Goal: Information Seeking & Learning: Learn about a topic

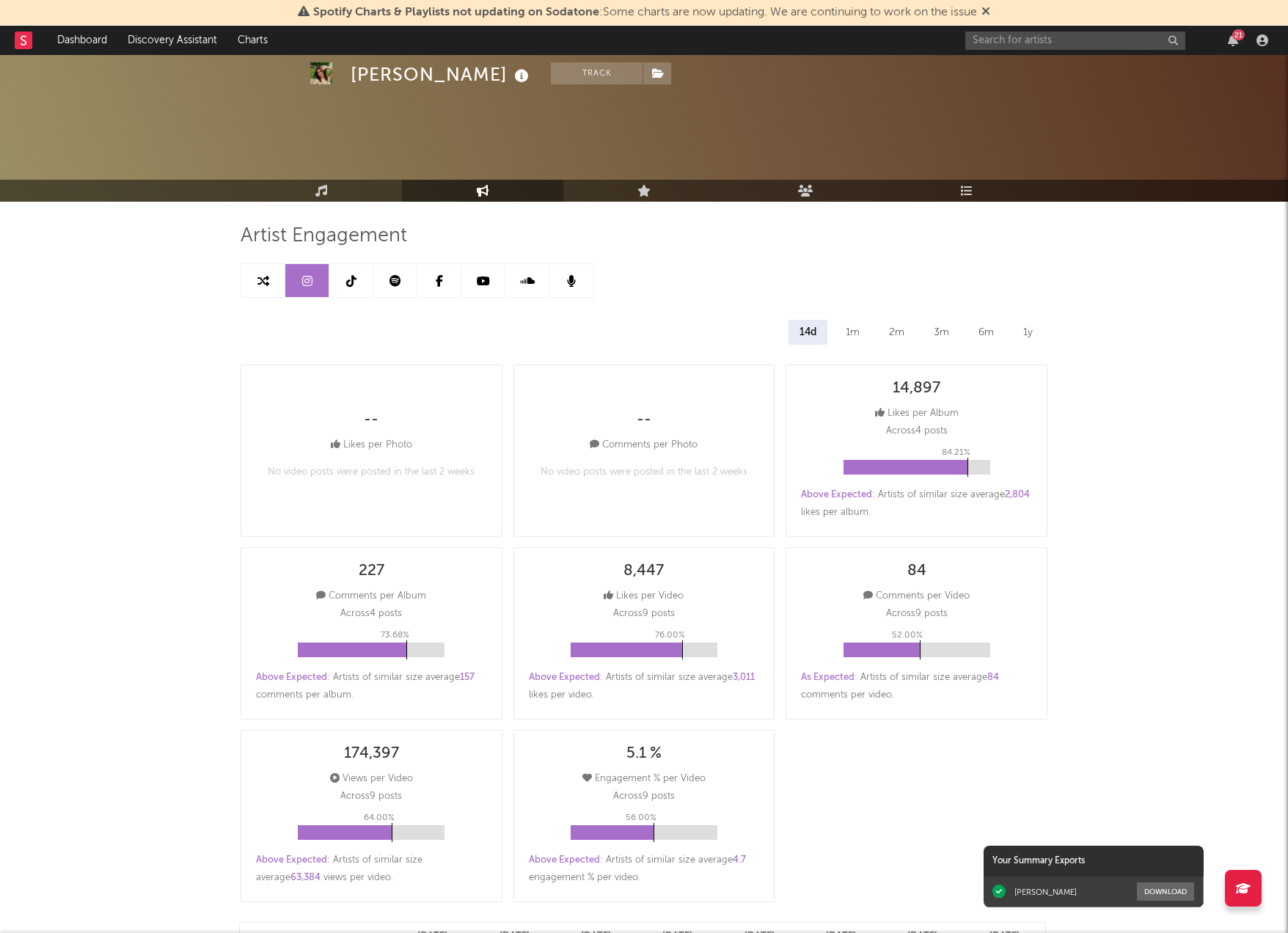
select select "6m"
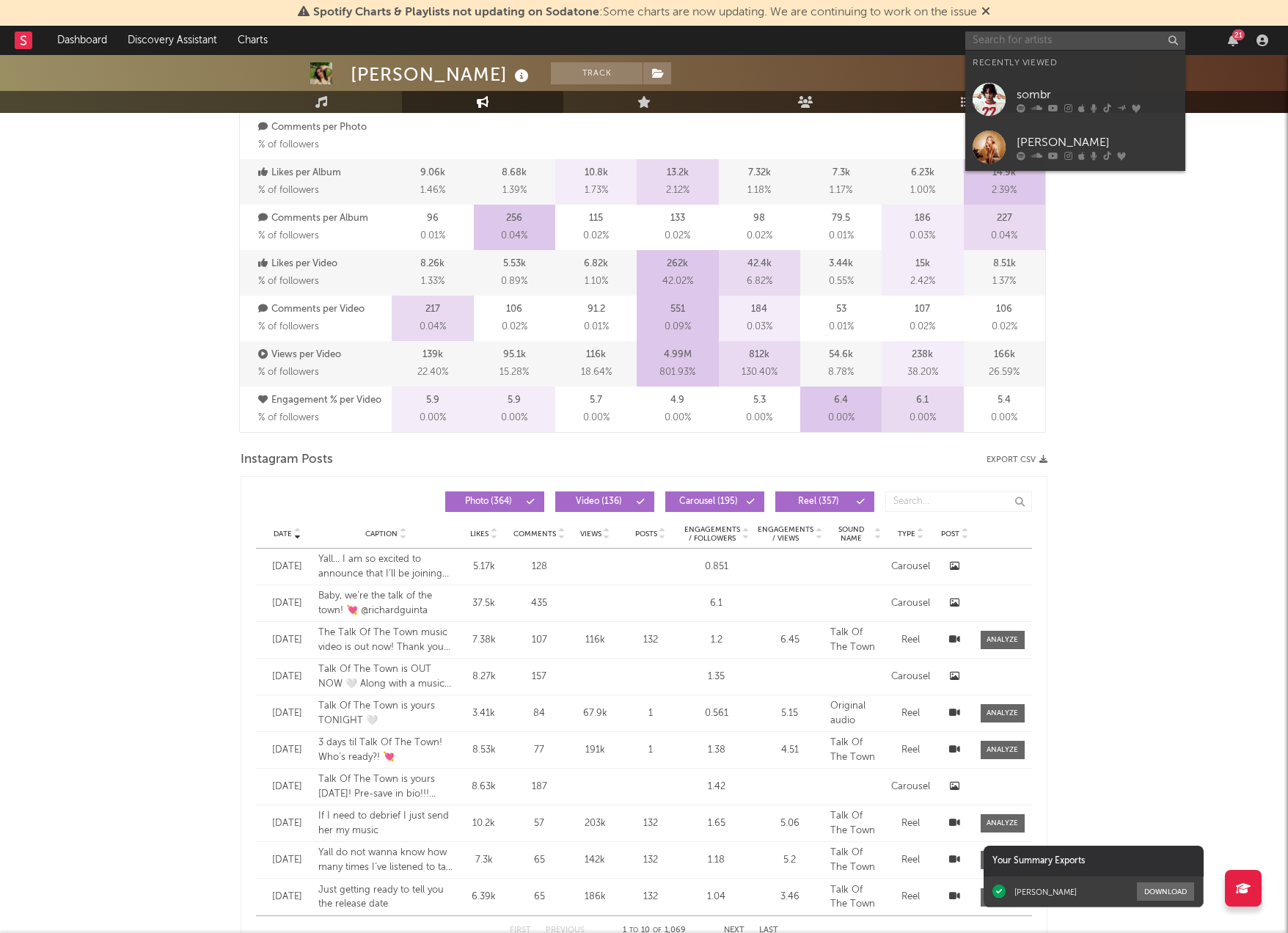
click at [1051, 35] on input "text" at bounding box center [1075, 41] width 220 height 18
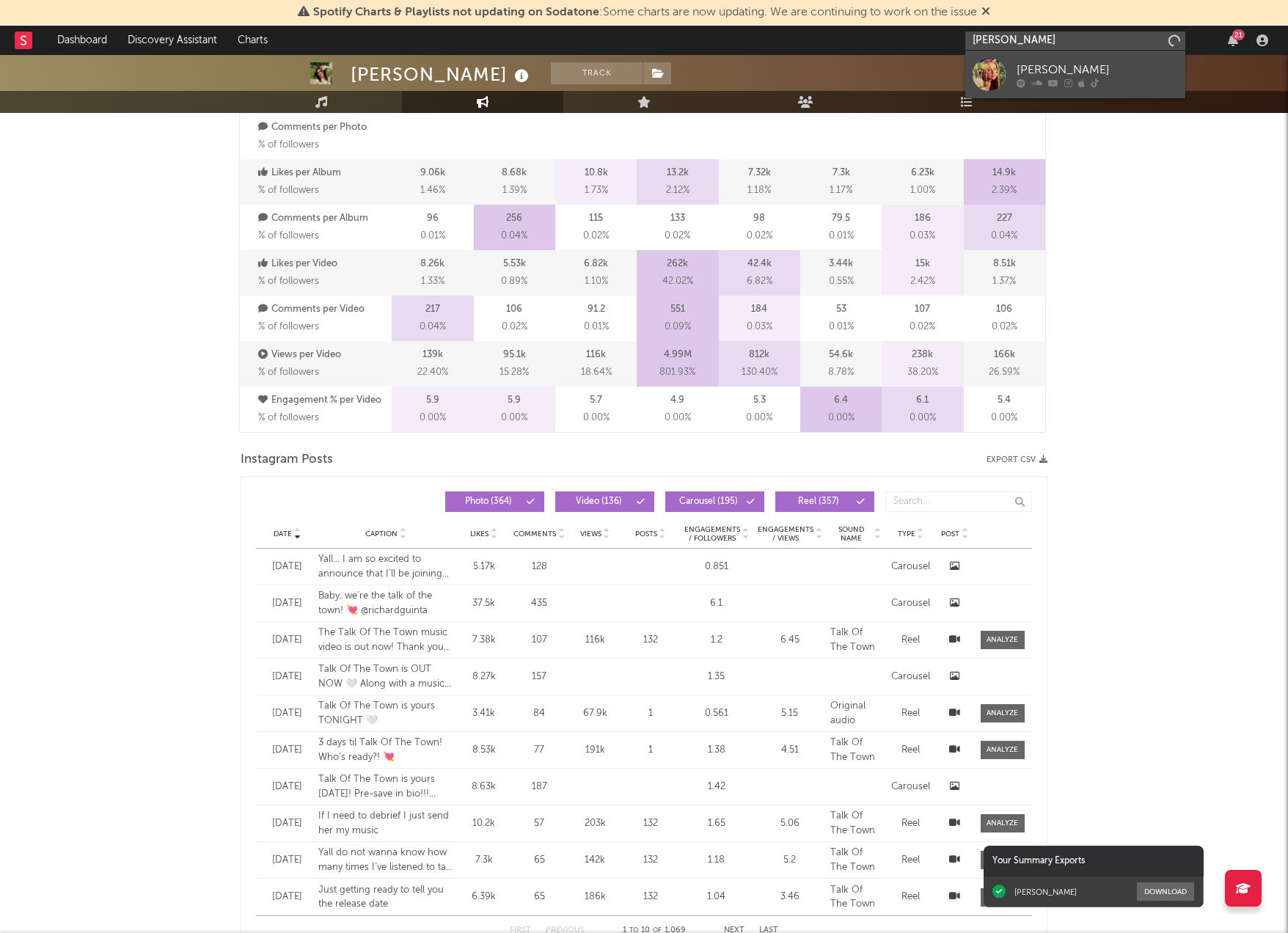
type input "[PERSON_NAME]"
click at [1103, 62] on div "[PERSON_NAME]" at bounding box center [1097, 69] width 161 height 18
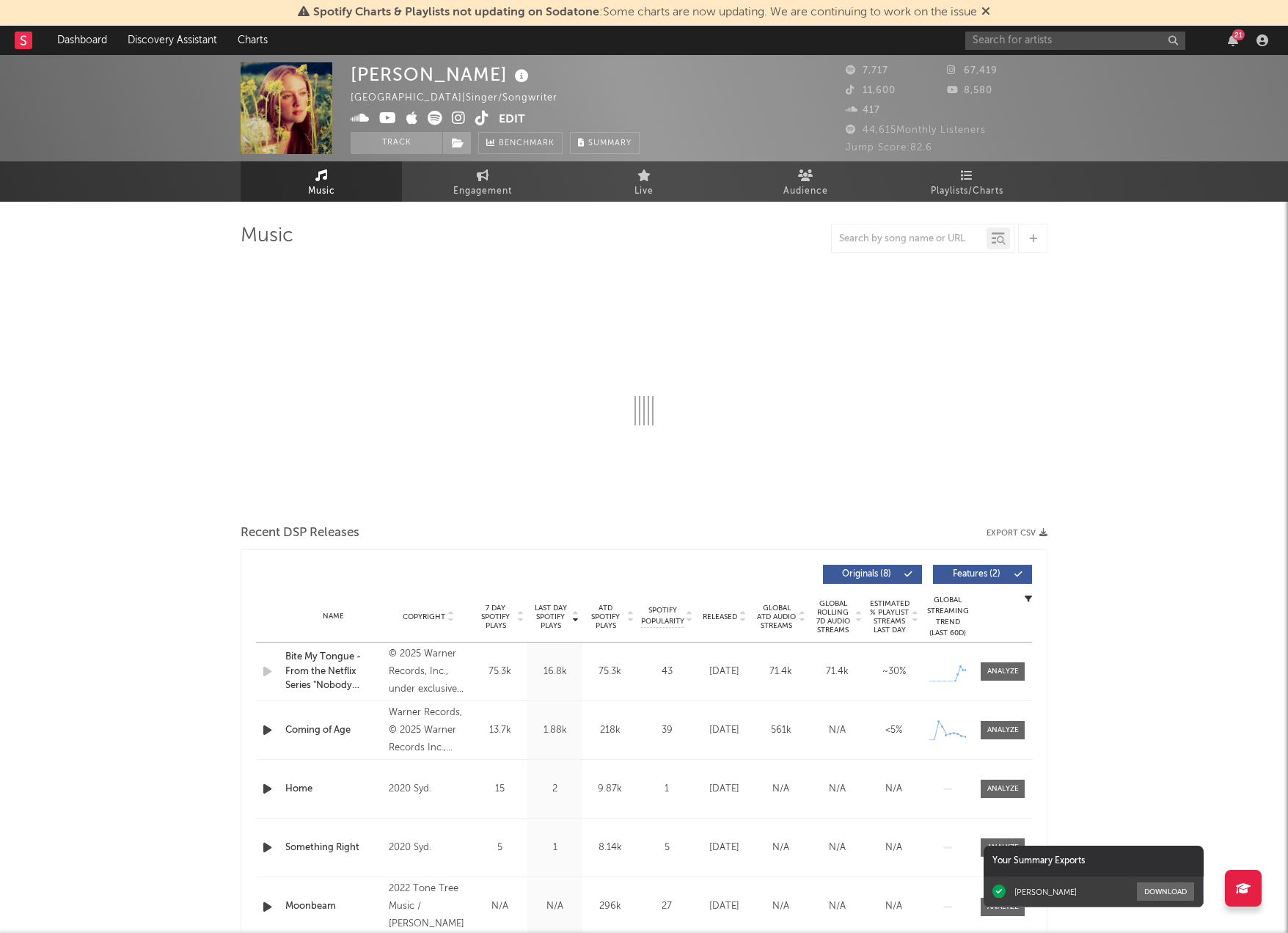
select select "6m"
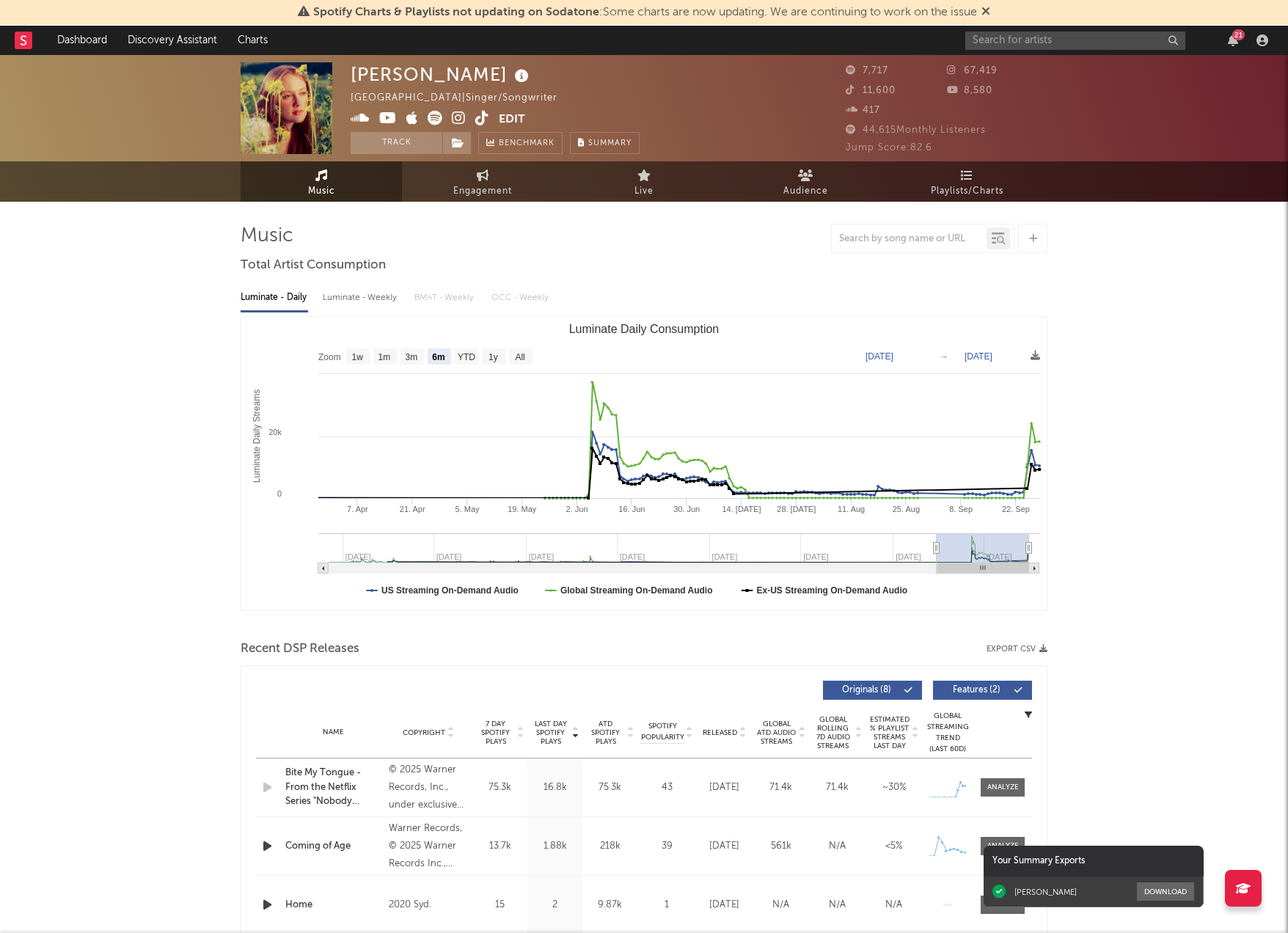
select select "6m"
click at [479, 183] on span "Engagement" at bounding box center [483, 191] width 58 height 18
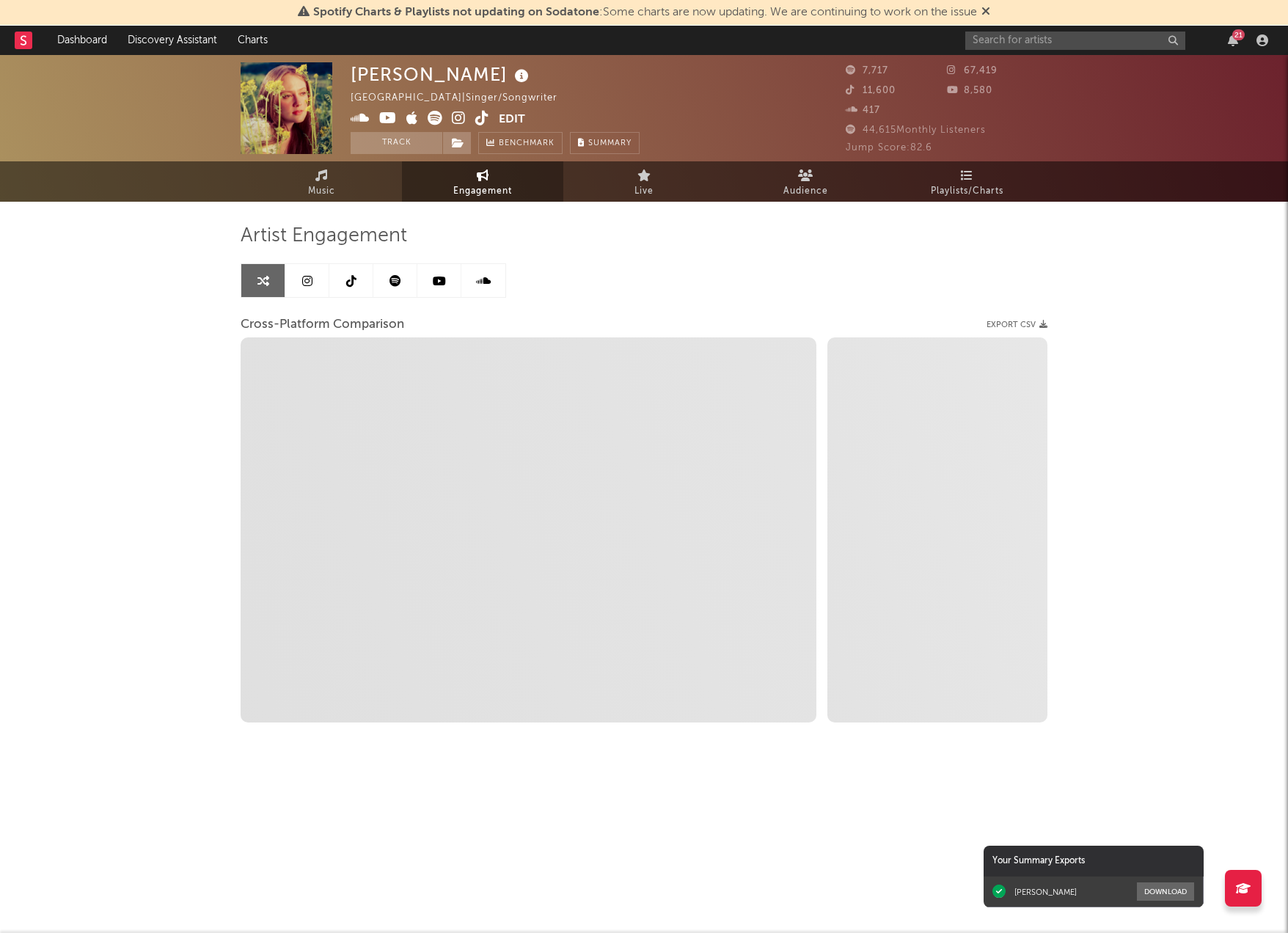
select select "1w"
click at [355, 275] on icon at bounding box center [351, 281] width 10 height 12
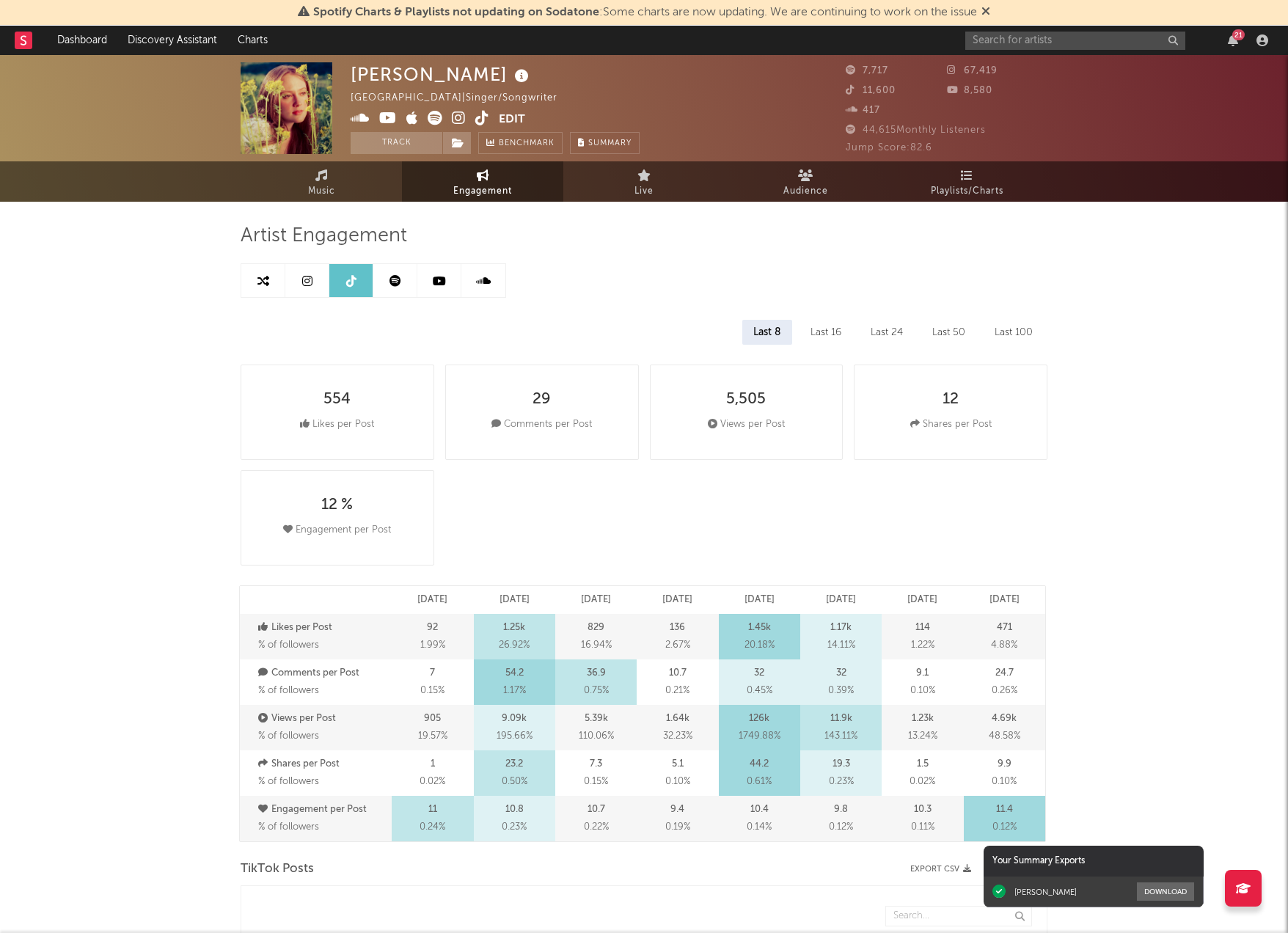
select select "6m"
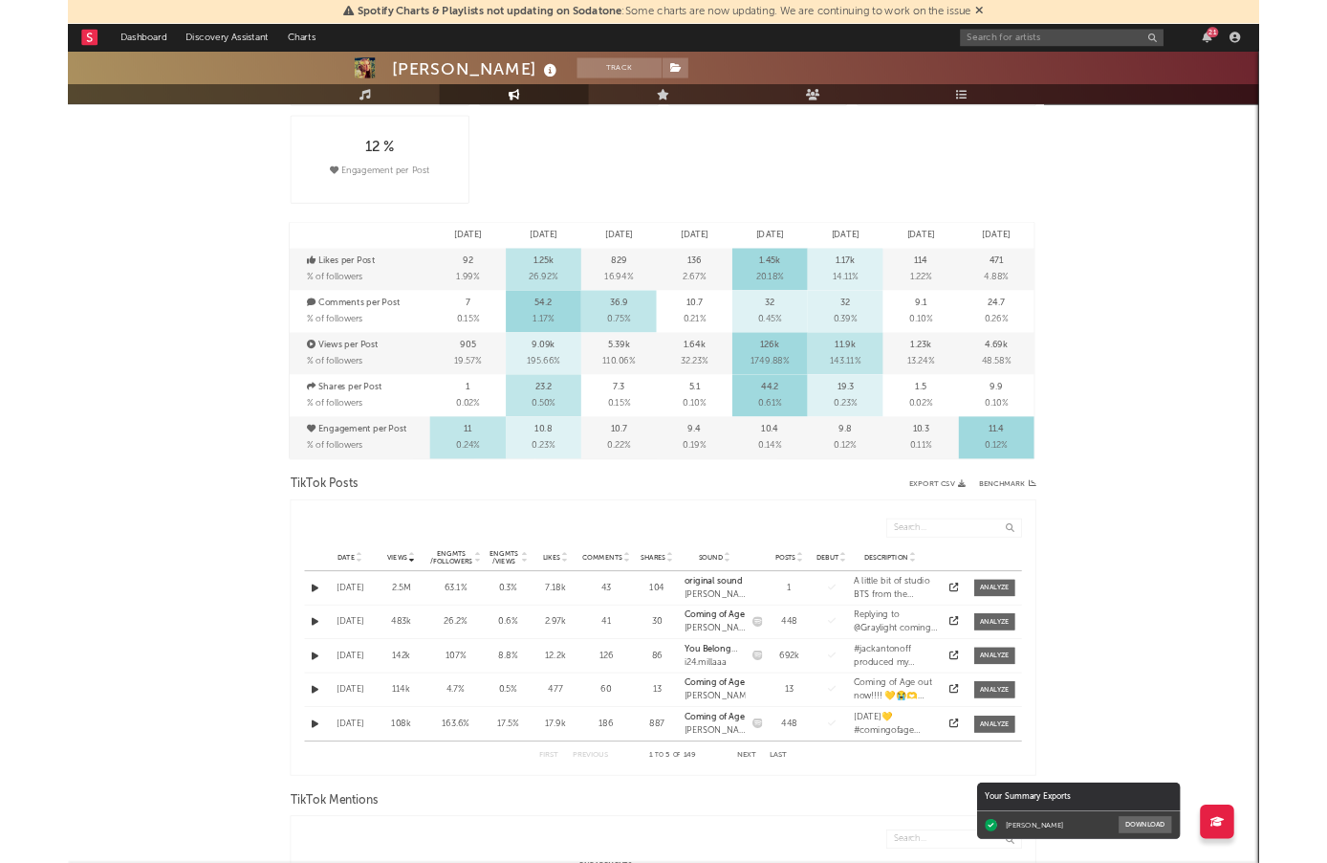
scroll to position [582, 0]
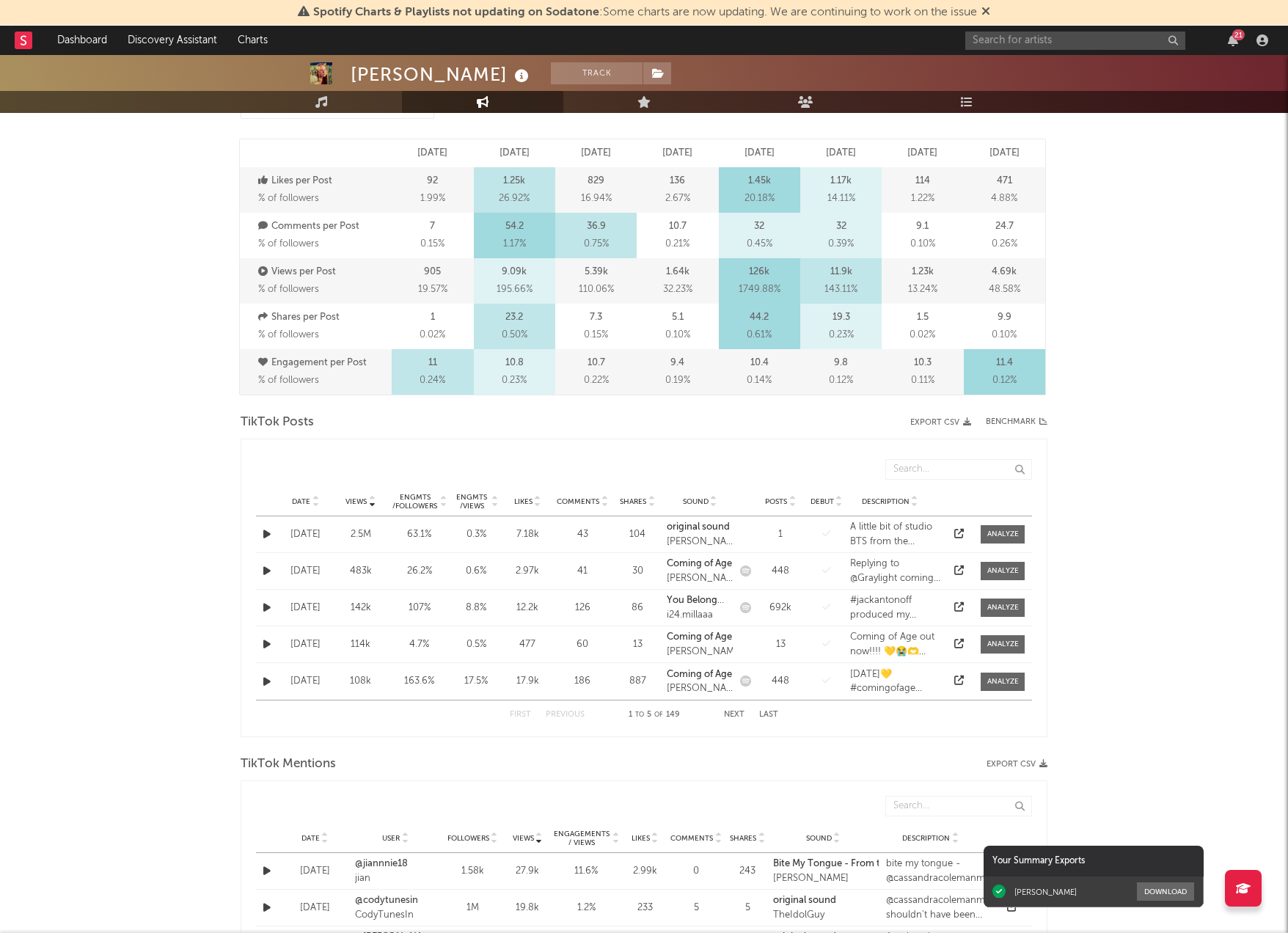
click at [308, 500] on span "Date" at bounding box center [301, 501] width 18 height 8
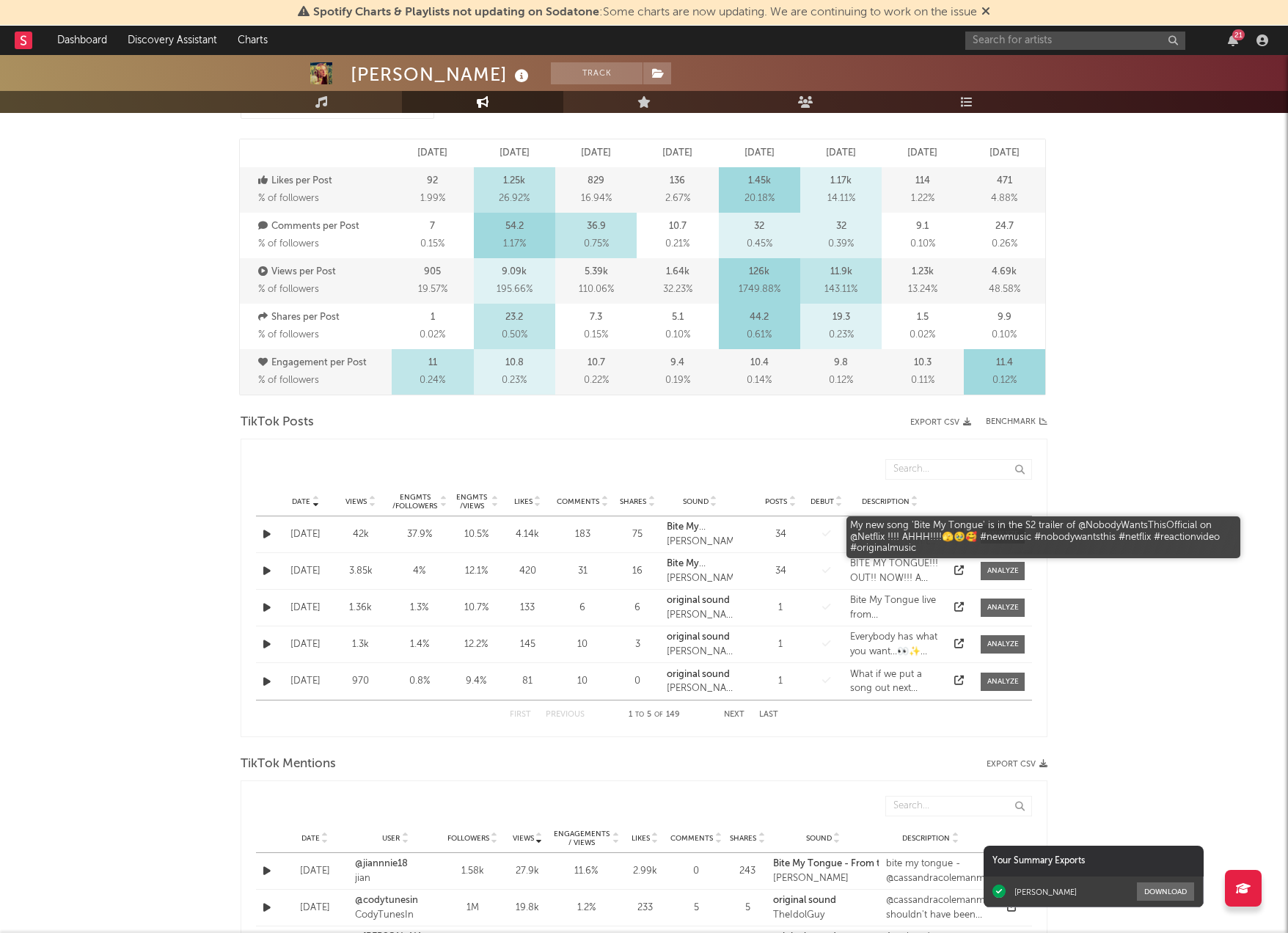
click at [904, 532] on div "My new song 'Bite My Tongue' is in the S2 trailer of @NobodyWantsThisOfficial o…" at bounding box center [895, 534] width 91 height 28
click at [884, 529] on div "My new song 'Bite My Tongue' is in the S2 trailer of @NobodyWantsThisOfficial o…" at bounding box center [895, 534] width 91 height 28
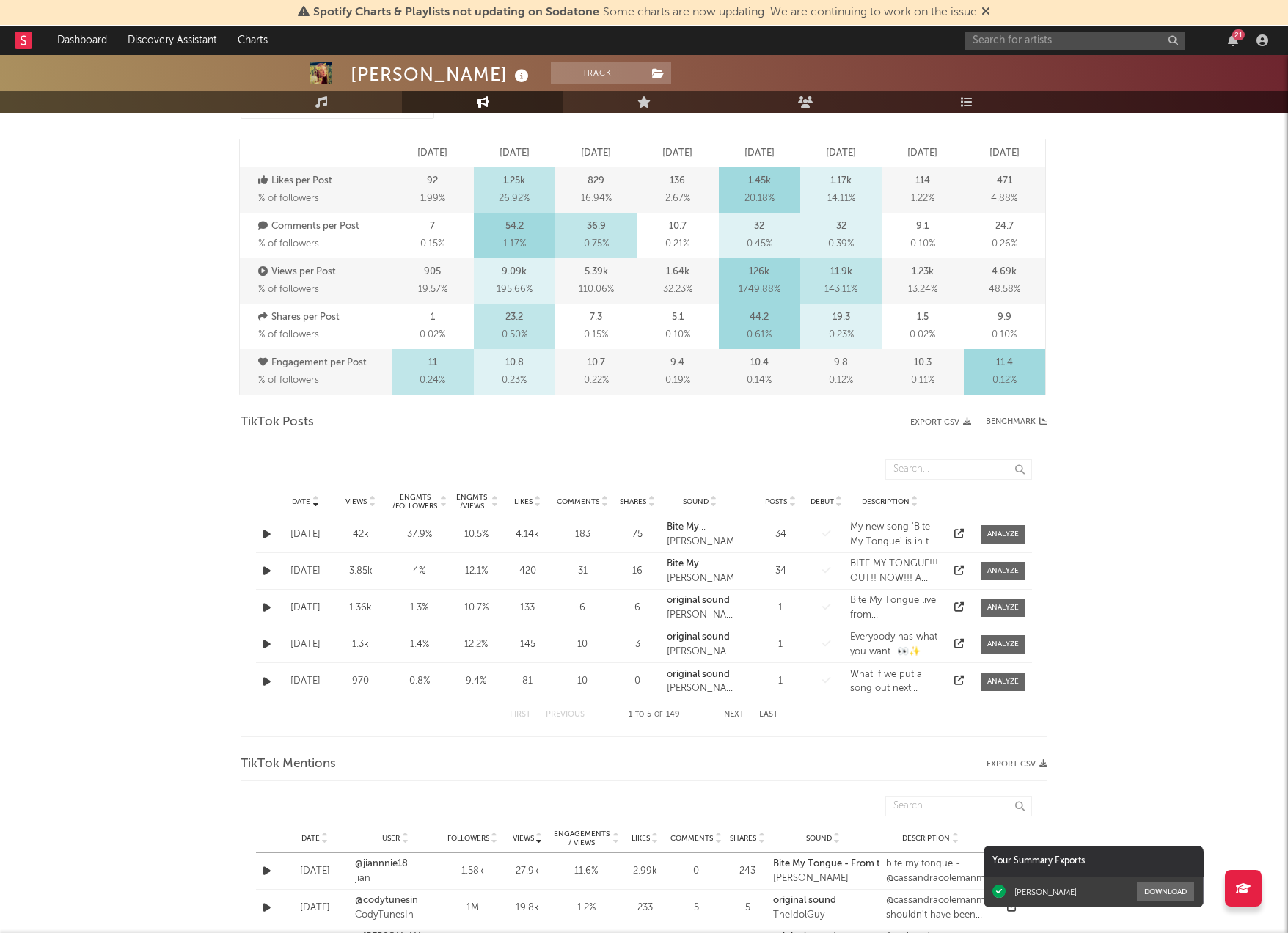
click at [956, 529] on icon at bounding box center [959, 533] width 9 height 9
